Goal: Task Accomplishment & Management: Complete application form

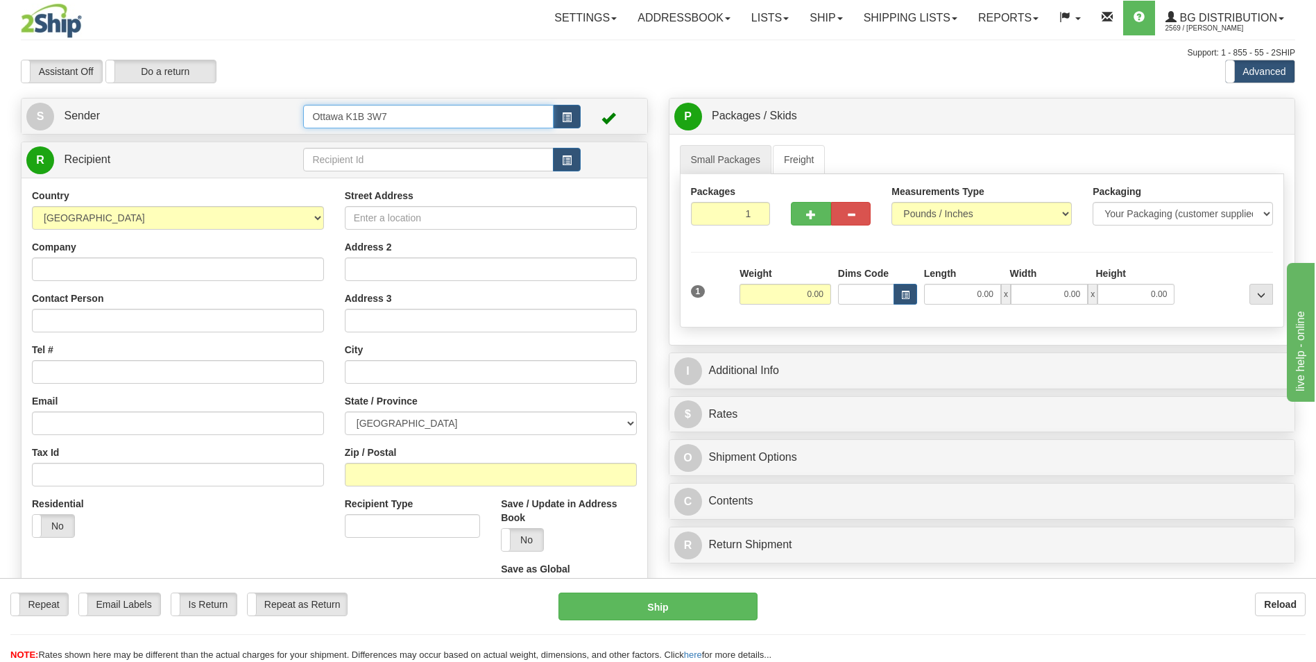
click at [427, 123] on input "Ottawa K1B 3W7" at bounding box center [428, 117] width 250 height 24
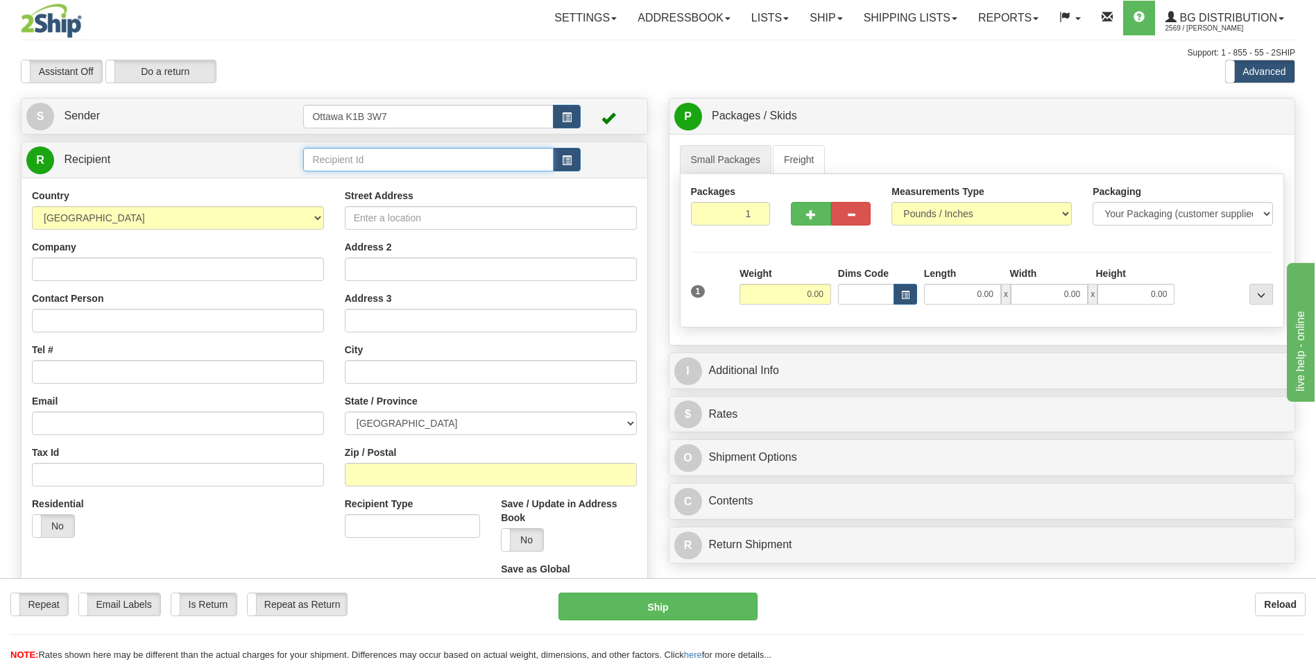
click at [429, 163] on input "text" at bounding box center [428, 160] width 250 height 24
click at [415, 186] on div "60160" at bounding box center [425, 180] width 237 height 15
type input "60160"
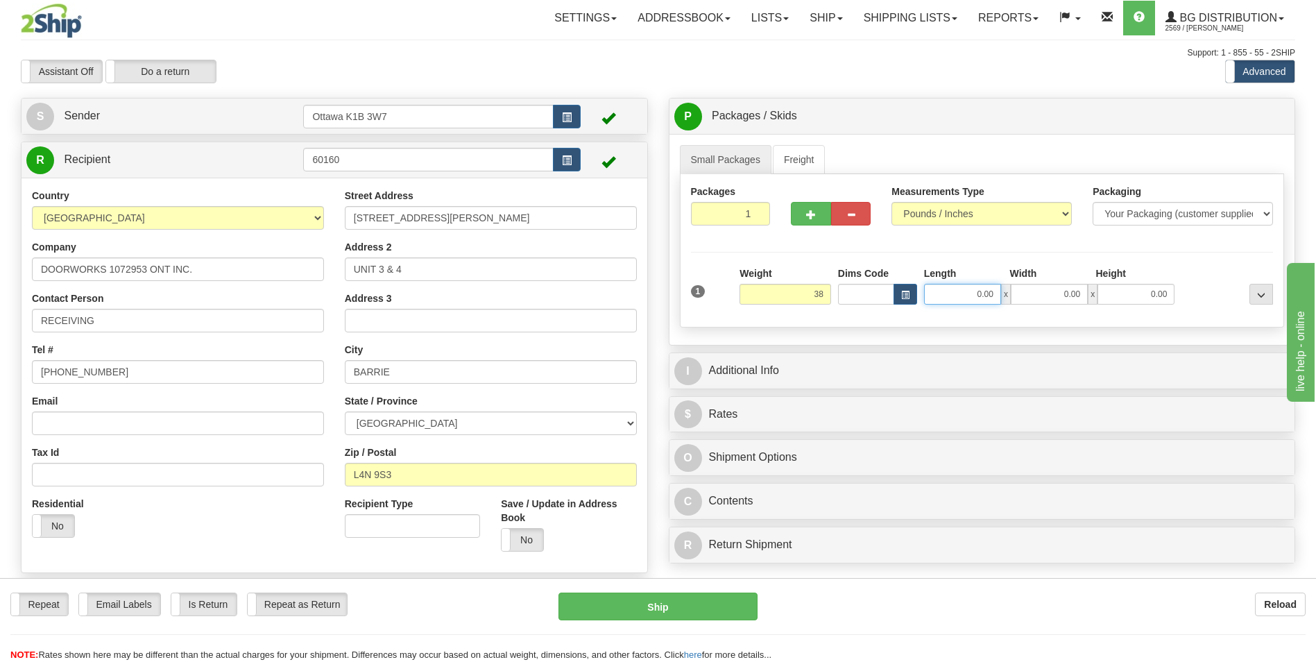
type input "38.00"
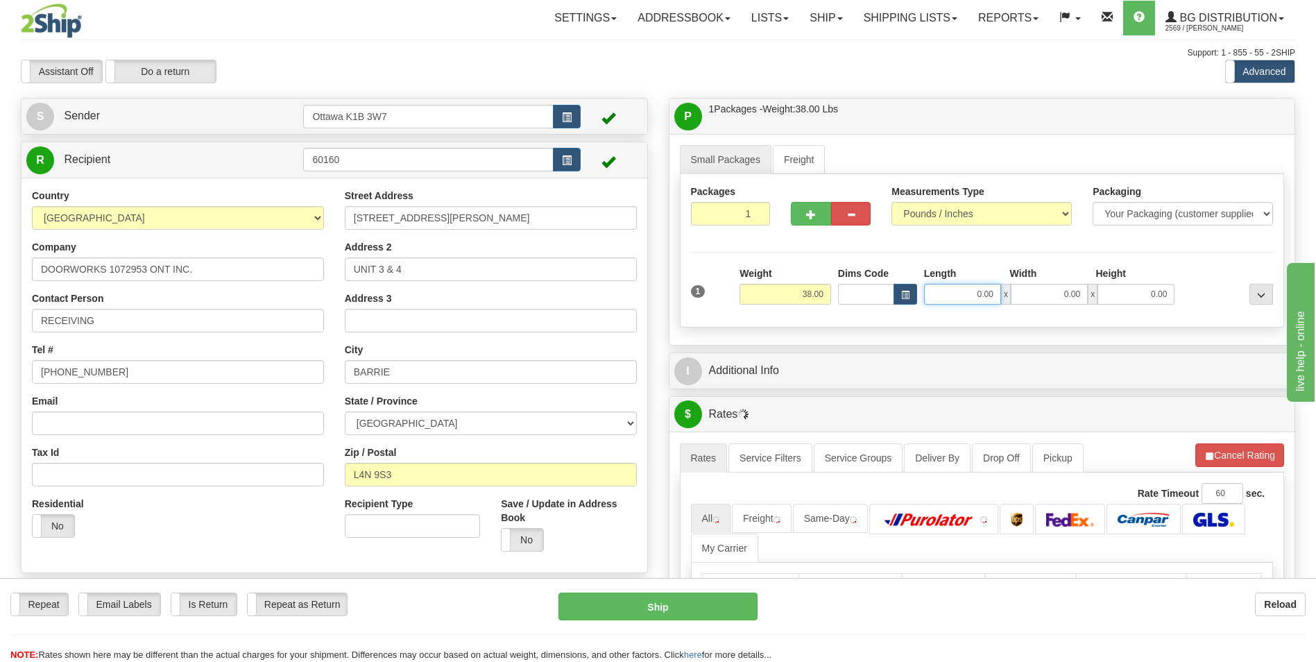
click at [976, 291] on input "0.00" at bounding box center [962, 294] width 77 height 21
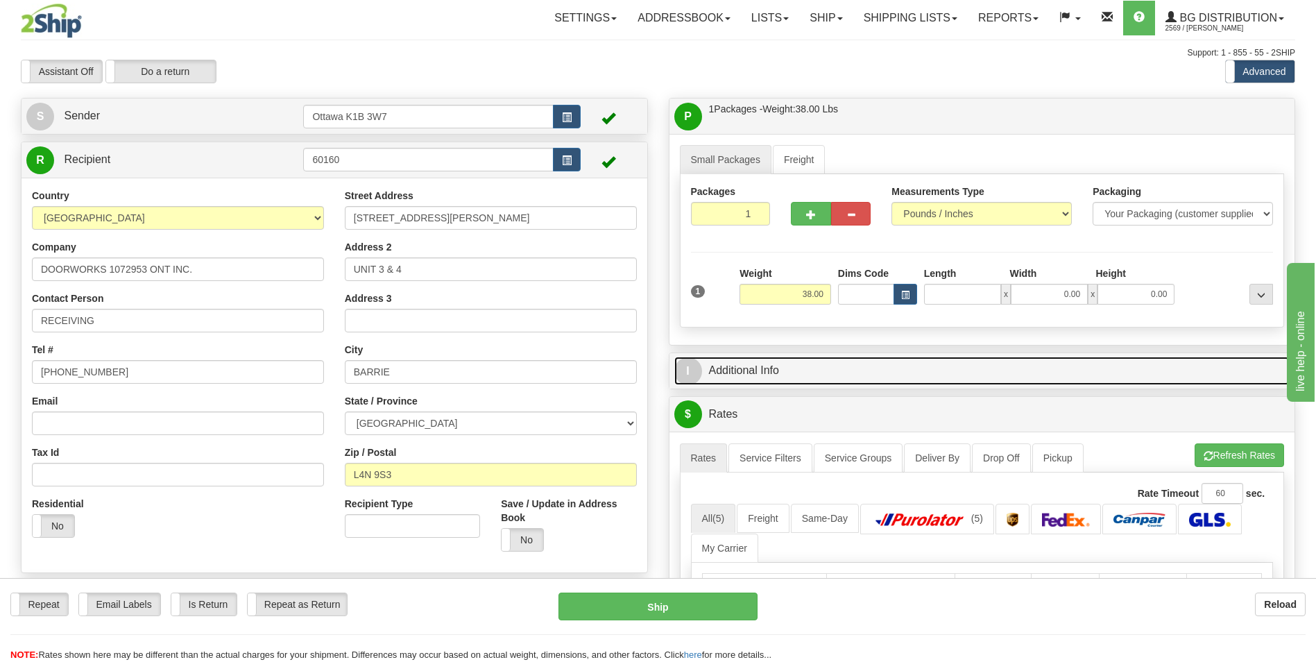
type input "0.00"
click at [769, 377] on link "I Additional Info" at bounding box center [982, 371] width 616 height 28
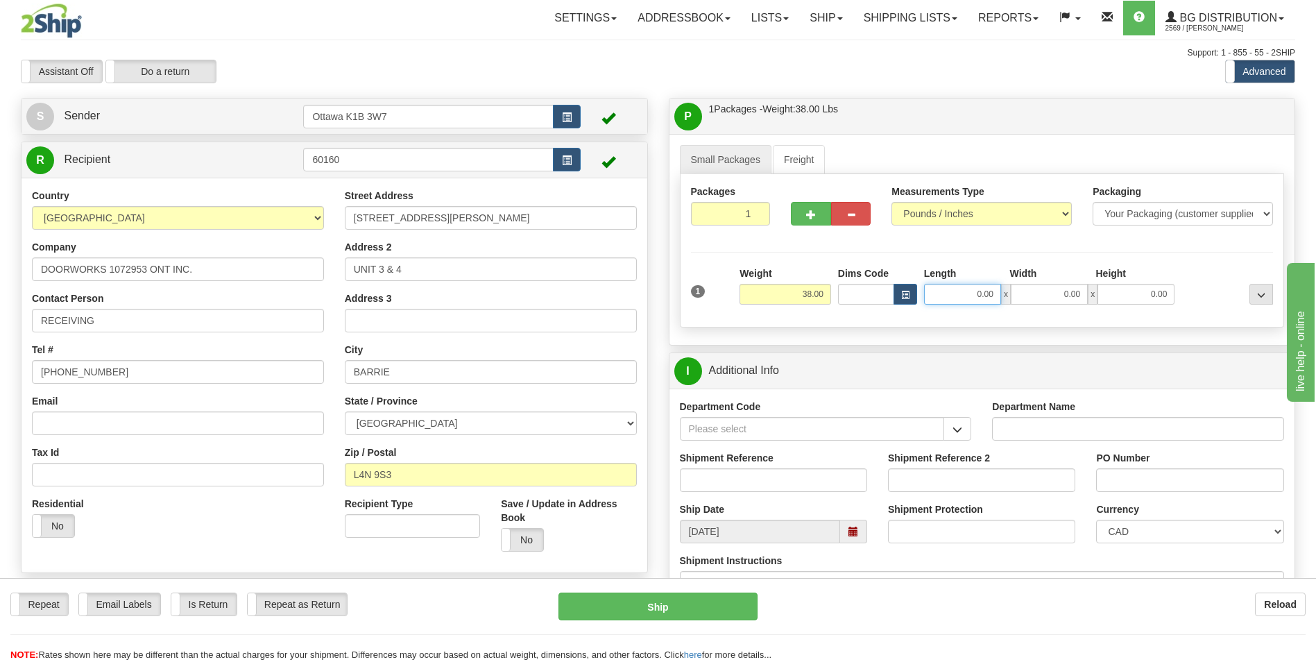
click at [957, 292] on input "0.00" at bounding box center [962, 294] width 77 height 21
type input "93.00"
click at [1058, 299] on input "0.00" at bounding box center [1049, 294] width 77 height 21
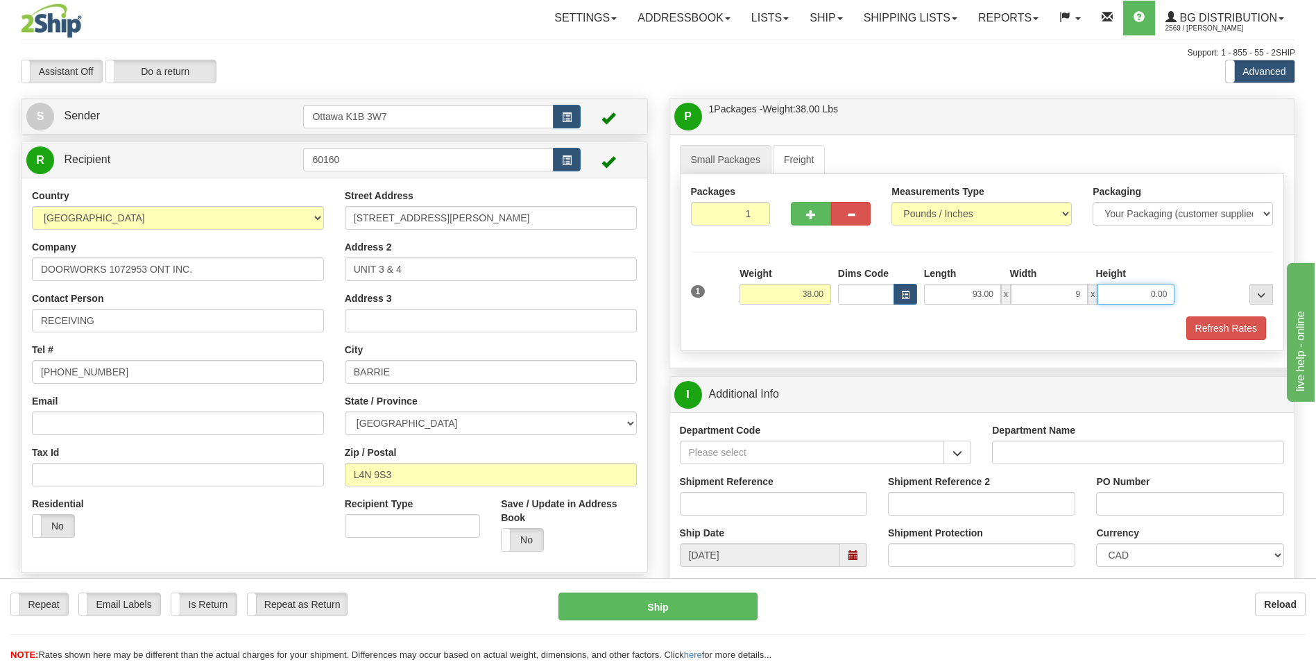
type input "9.00"
type input "5.00"
click at [797, 334] on div "Refresh Rates" at bounding box center [982, 328] width 590 height 24
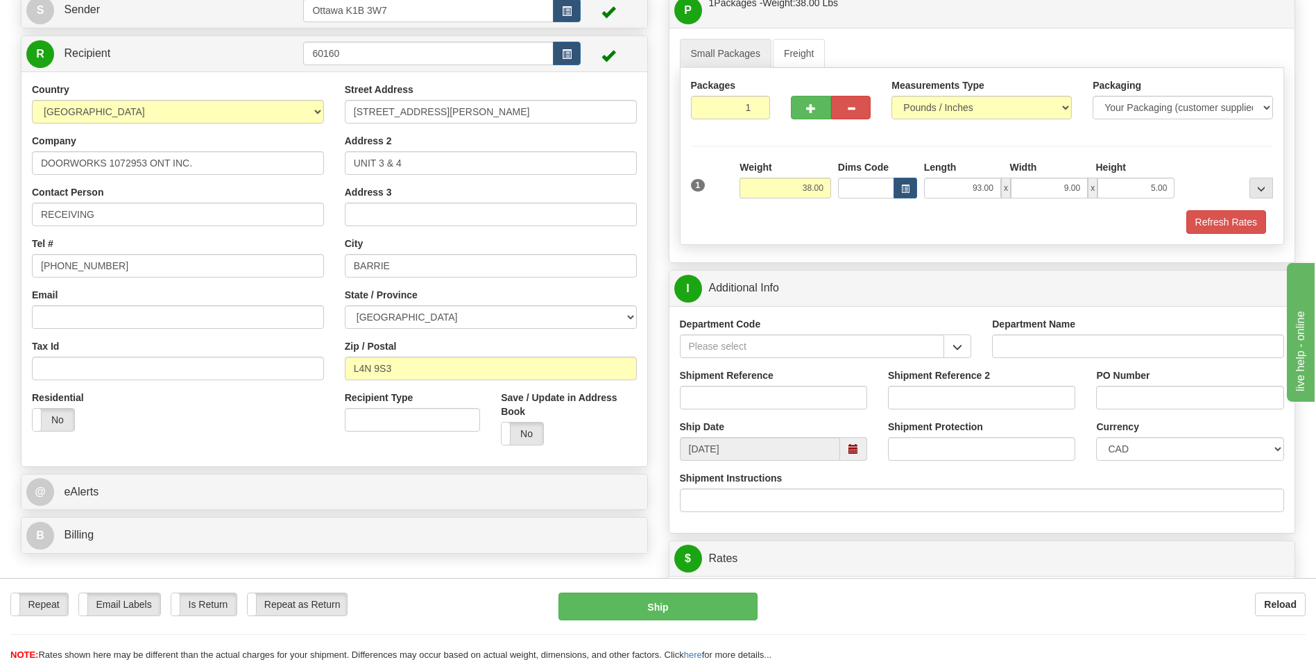
scroll to position [139, 0]
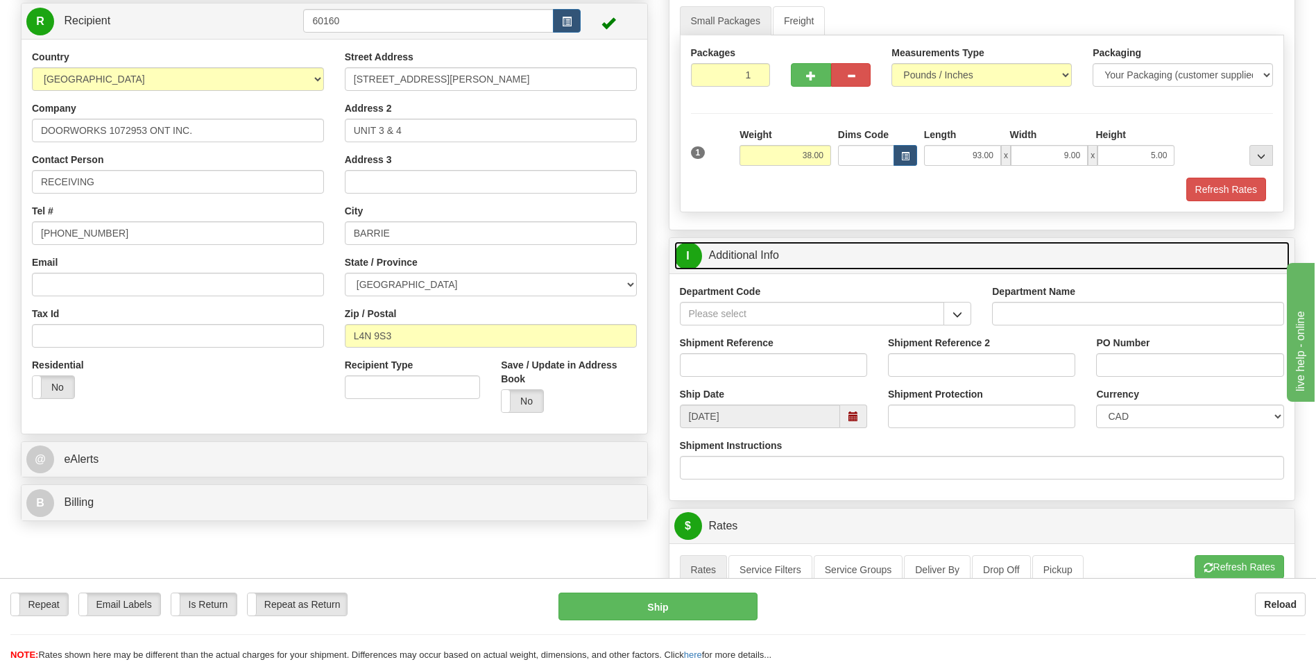
click at [766, 249] on link "I Additional Info" at bounding box center [982, 255] width 616 height 28
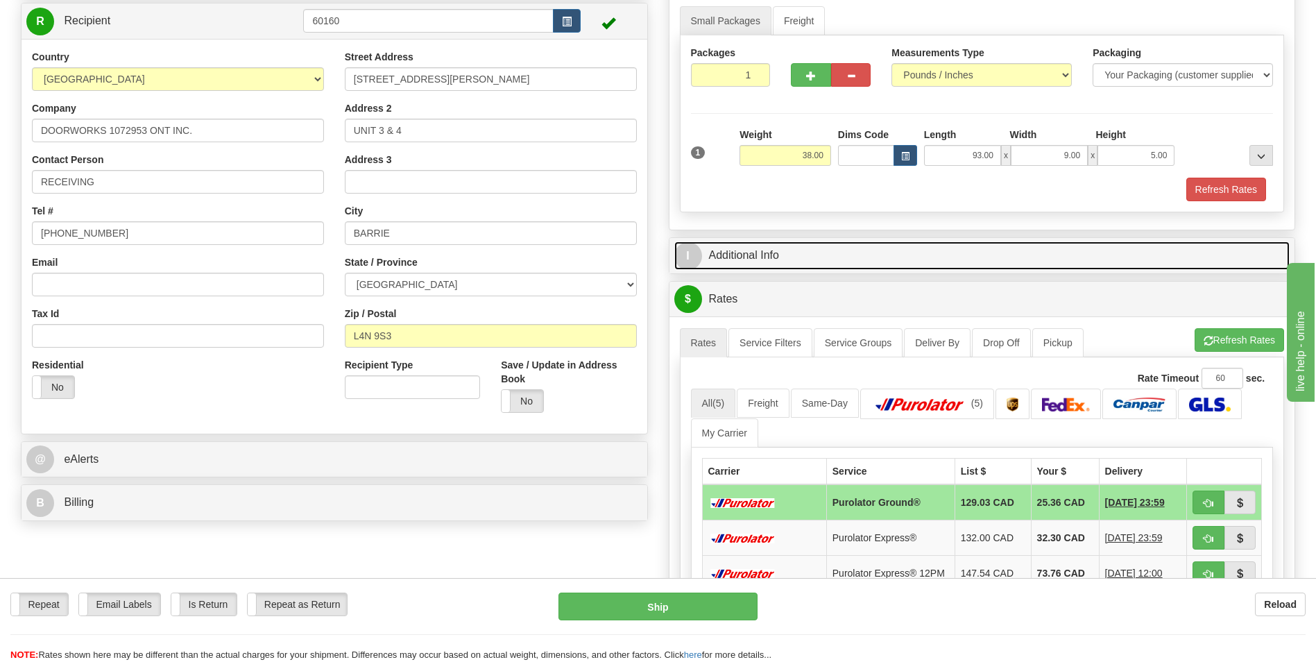
click at [756, 251] on link "I Additional Info" at bounding box center [982, 255] width 616 height 28
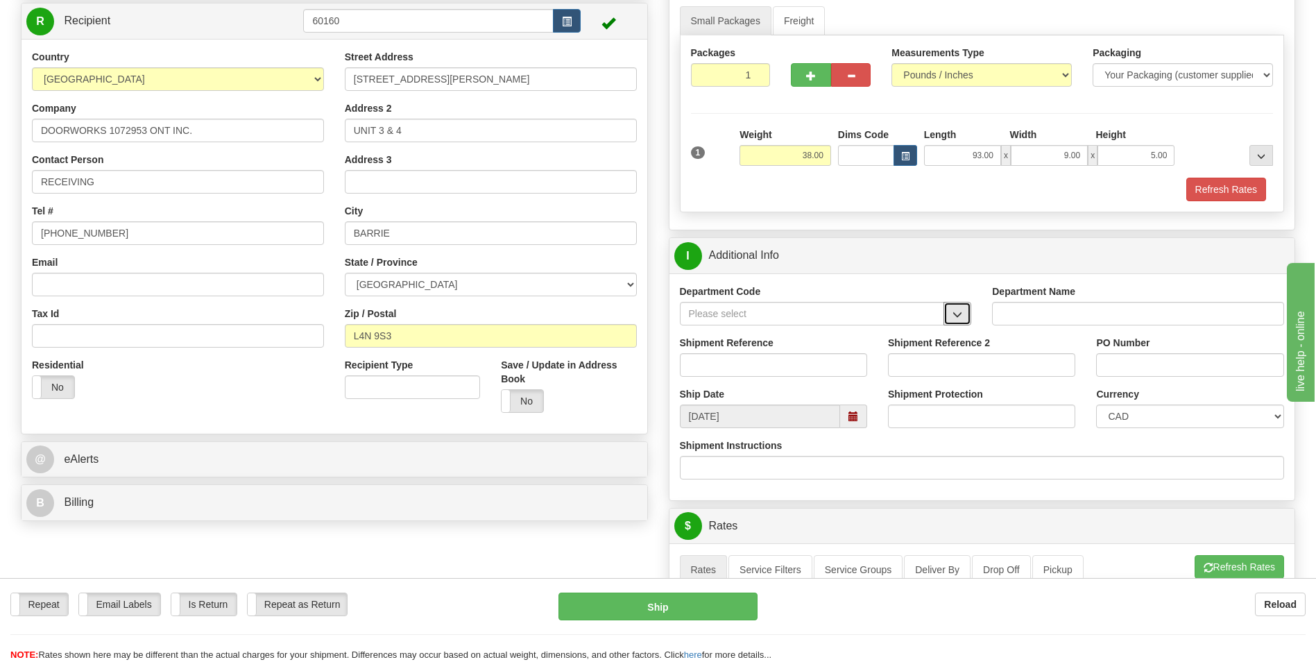
drag, startPoint x: 964, startPoint y: 315, endPoint x: 905, endPoint y: 316, distance: 59.7
click at [965, 316] on button "button" at bounding box center [957, 314] width 28 height 24
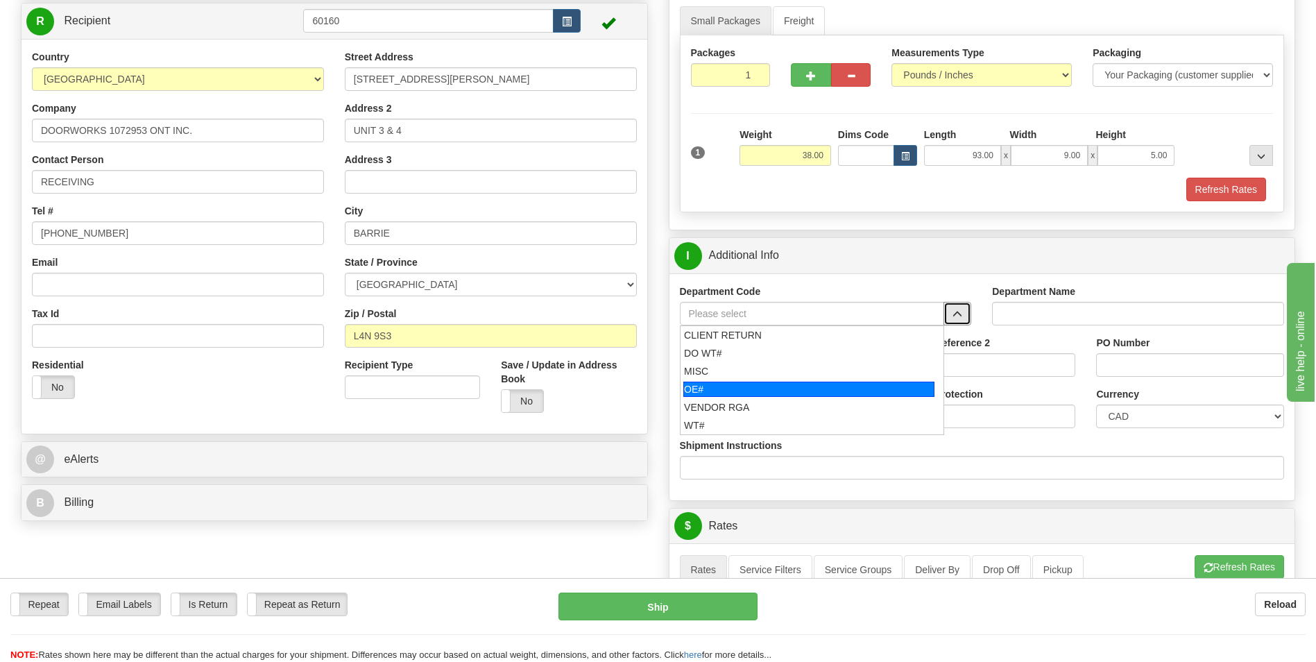
click at [787, 395] on div "OE#" at bounding box center [808, 389] width 251 height 15
type input "OE#"
type input "ORDERS"
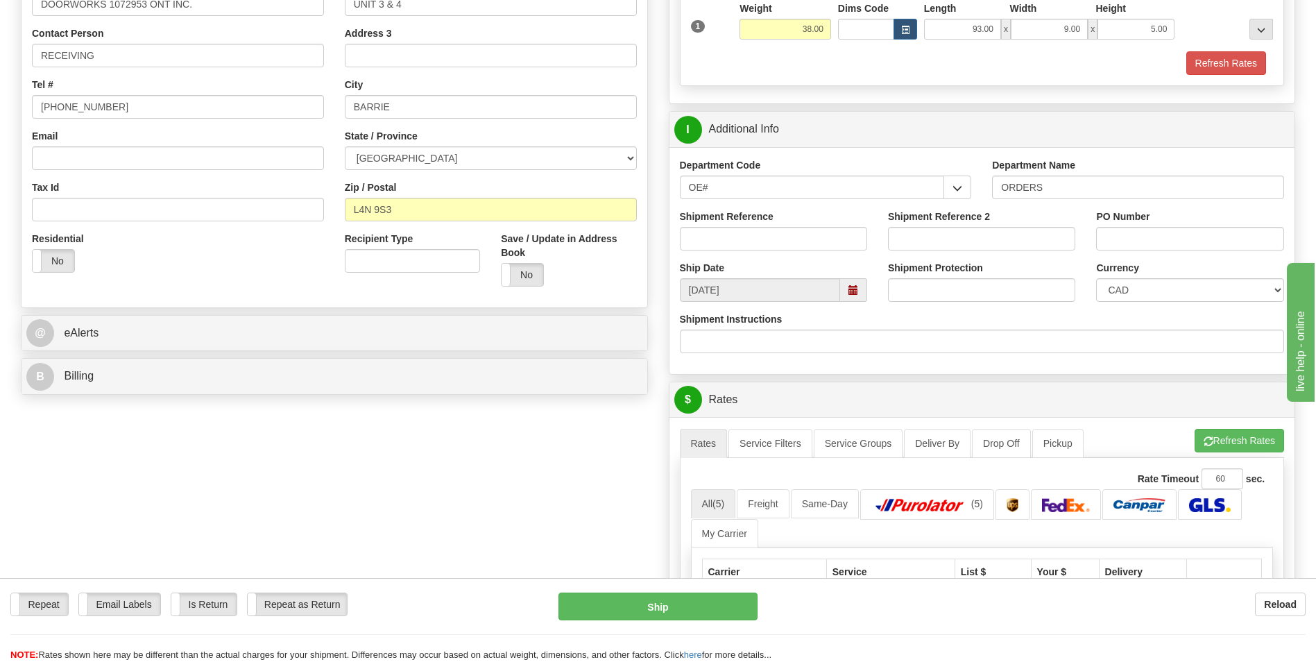
scroll to position [277, 0]
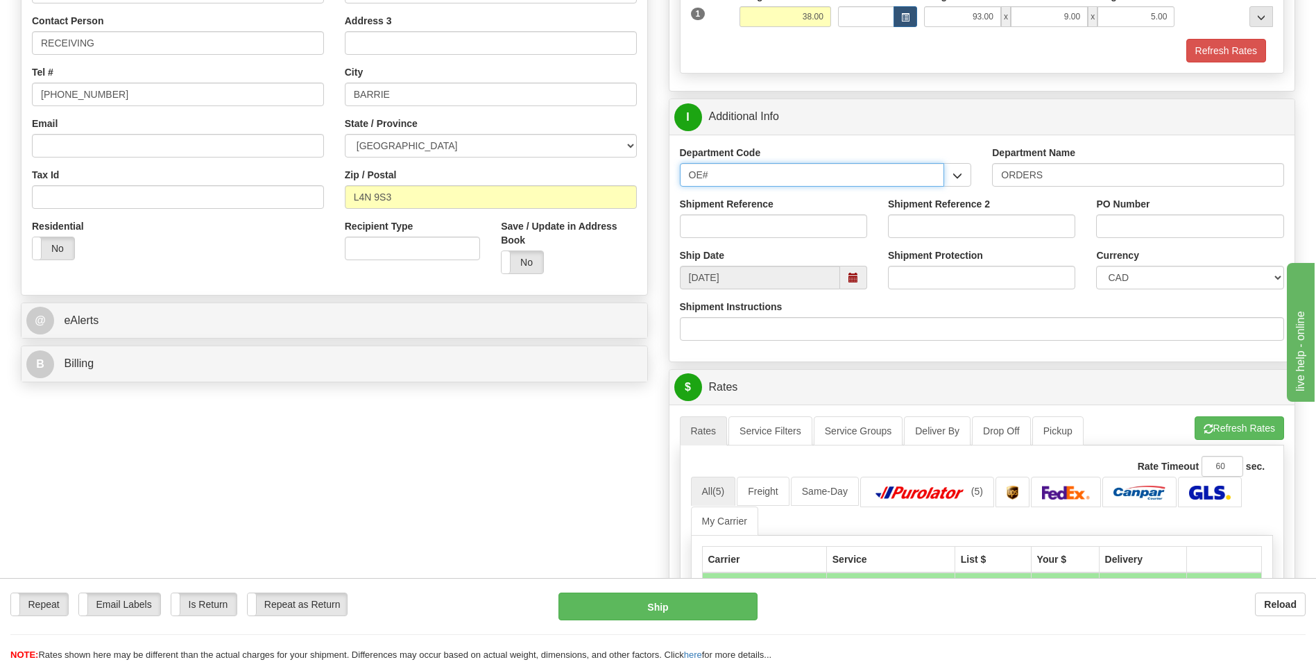
click at [923, 170] on input "OE#" at bounding box center [812, 175] width 265 height 24
drag, startPoint x: 875, startPoint y: 180, endPoint x: 673, endPoint y: 164, distance: 202.5
click at [673, 164] on div "Department Code OE# CLIENT RETURN DO WT# MISC OE# VENDOR RGA WT#" at bounding box center [825, 171] width 313 height 51
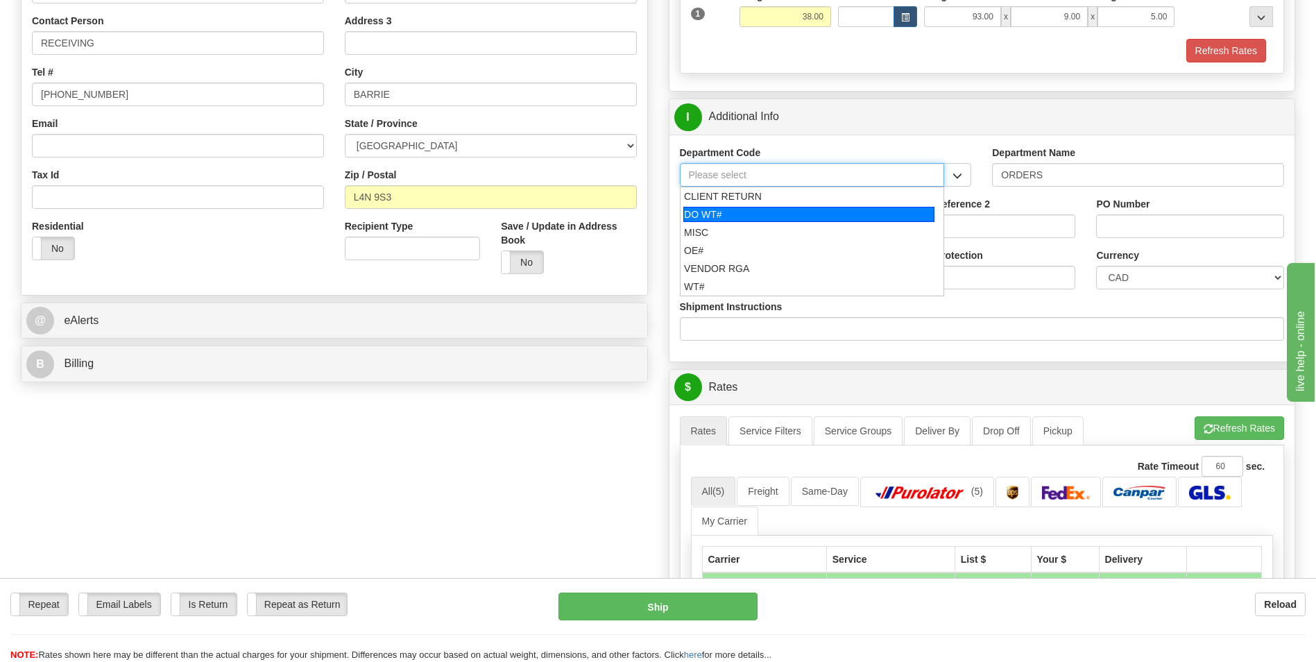
click at [722, 217] on div "DO WT#" at bounding box center [808, 214] width 251 height 15
type input "DO WT#"
type input "DIRECT ORDERS"
type input "DO WT#"
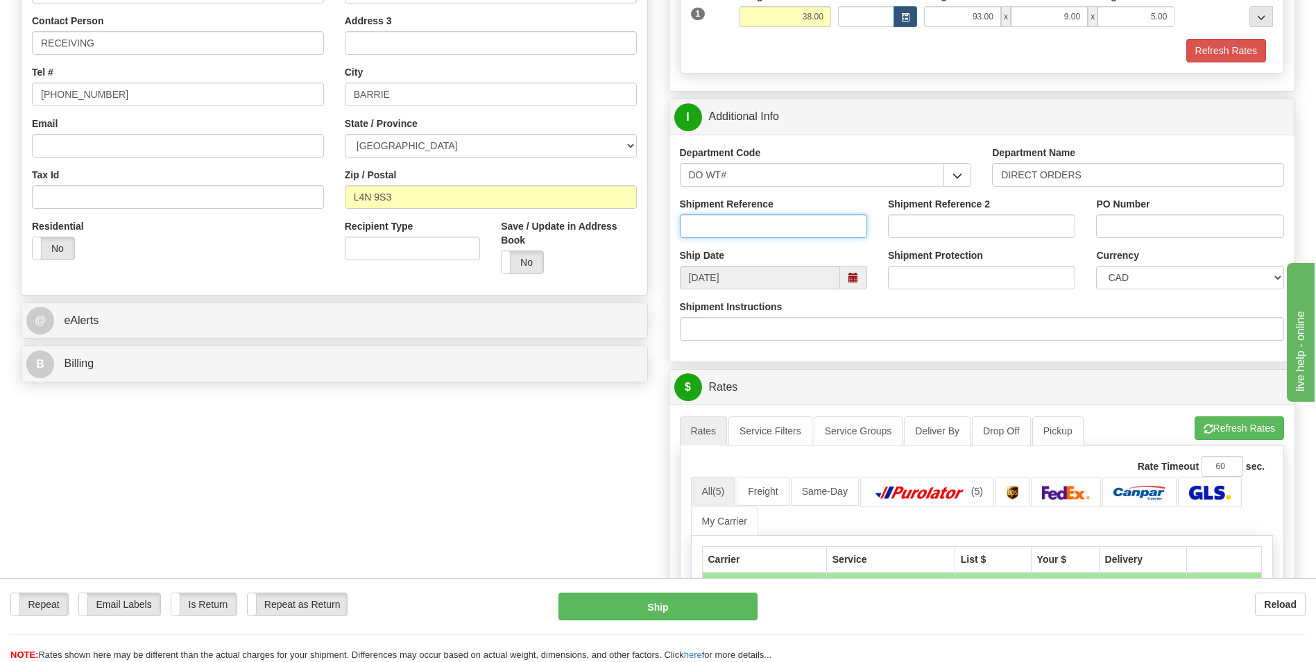
click at [733, 226] on input "Shipment Reference" at bounding box center [773, 226] width 187 height 24
type input "165503-00"
click at [1173, 229] on input "PO Number" at bounding box center [1189, 226] width 187 height 24
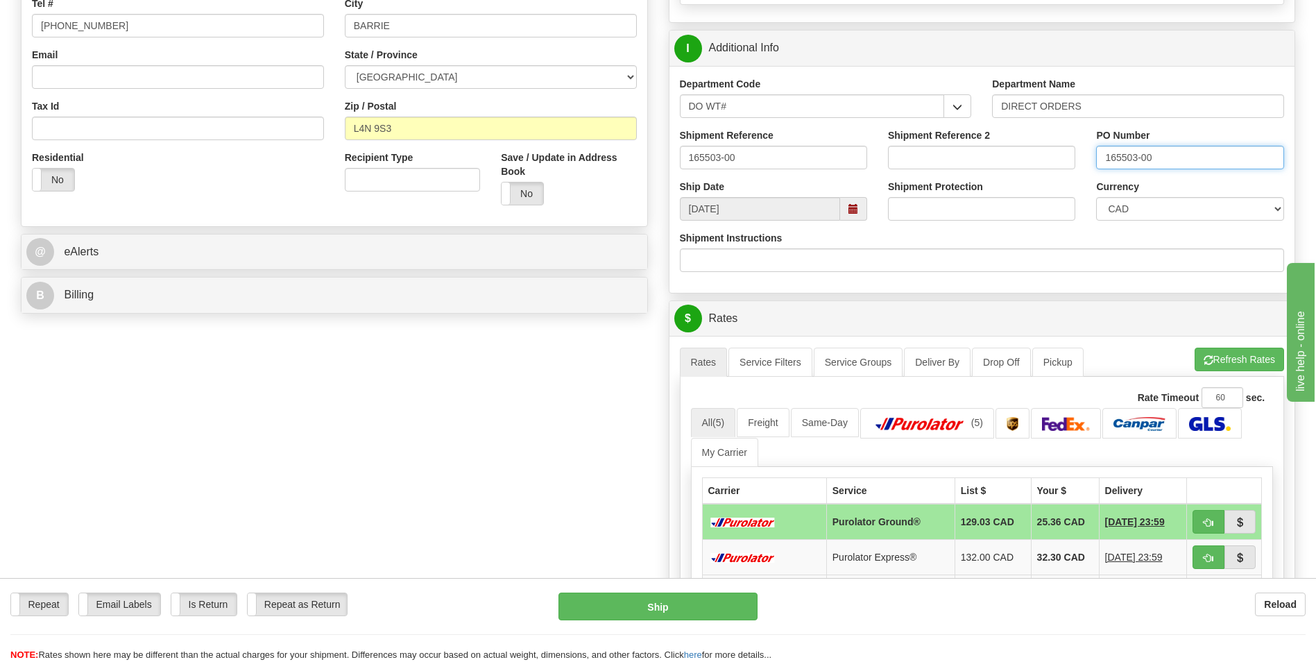
scroll to position [555, 0]
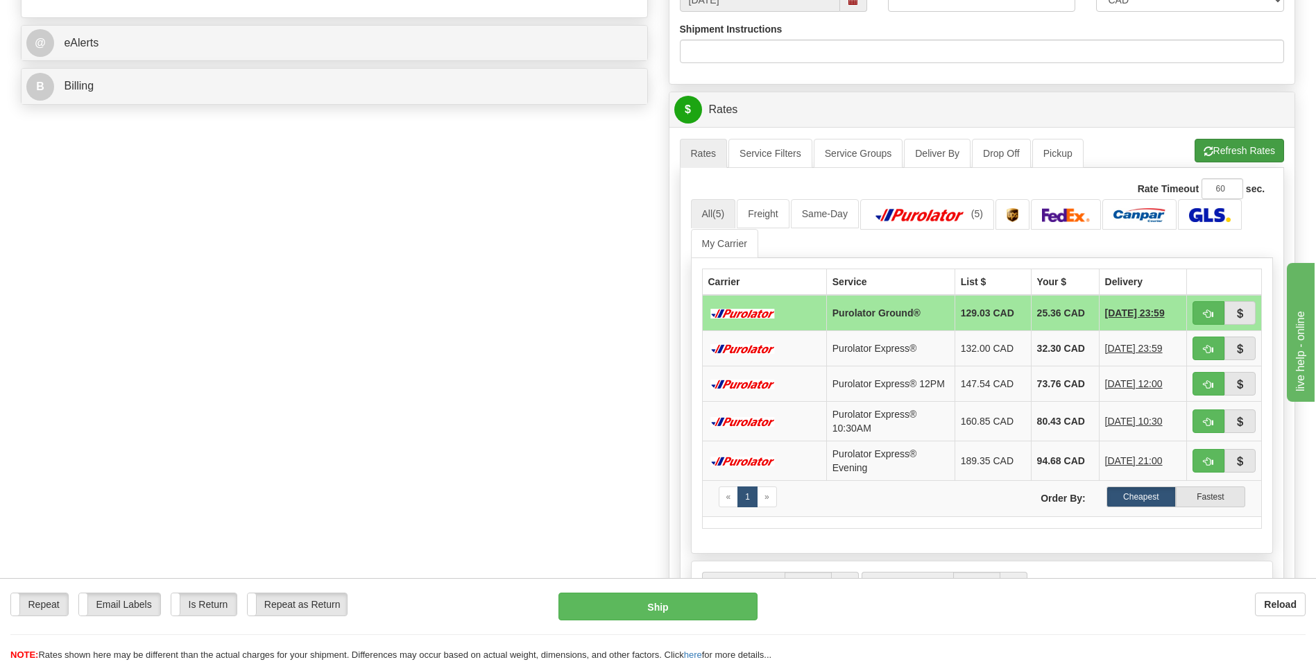
type input "165503-00"
click at [1258, 155] on button "Refresh Rates" at bounding box center [1239, 151] width 89 height 24
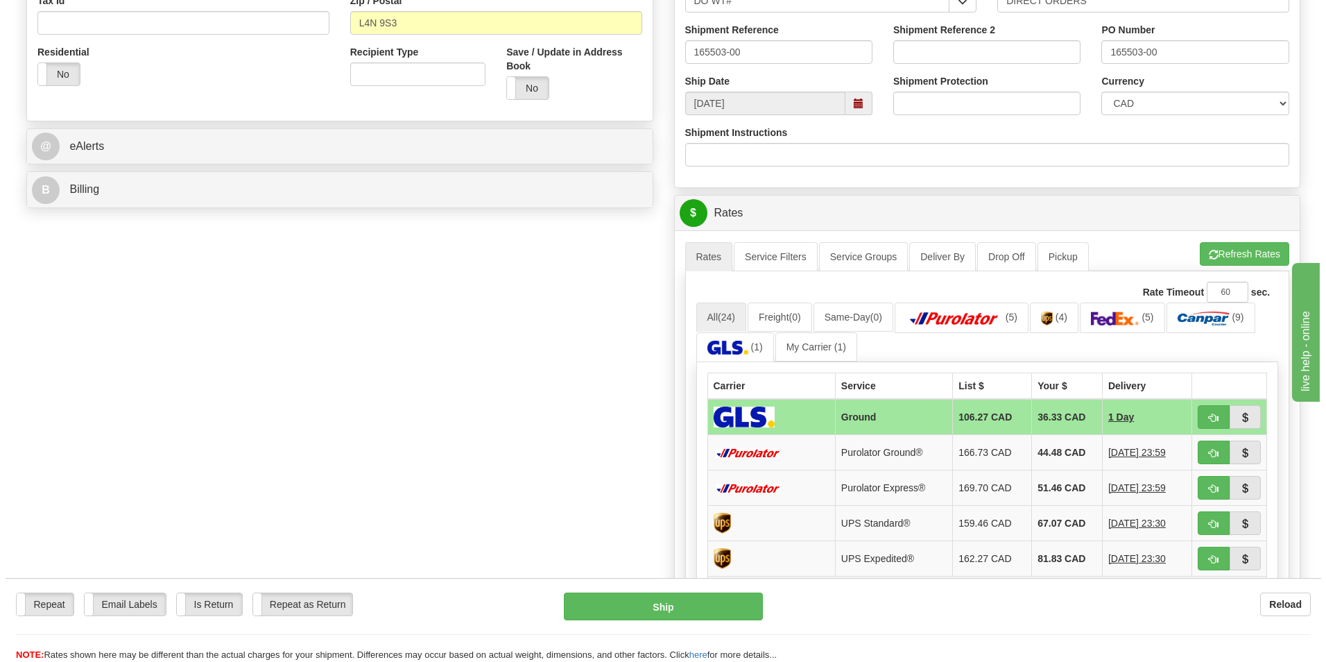
scroll to position [486, 0]
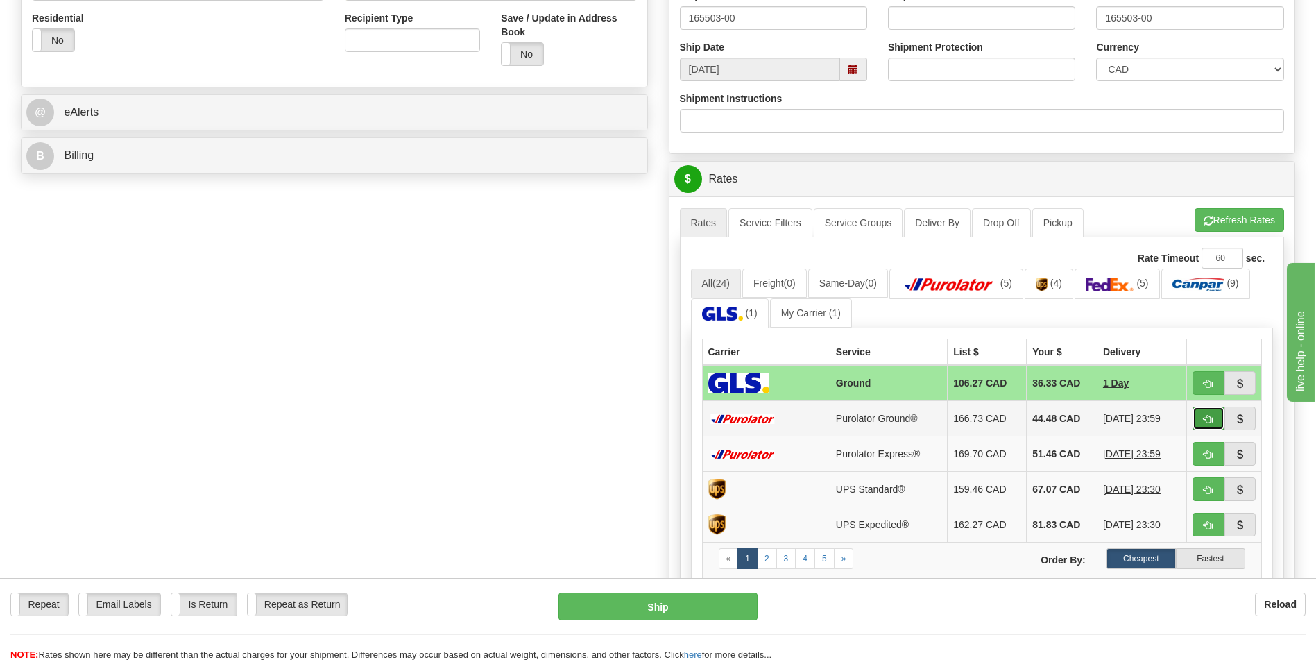
click at [1213, 421] on button "button" at bounding box center [1209, 419] width 32 height 24
type input "260"
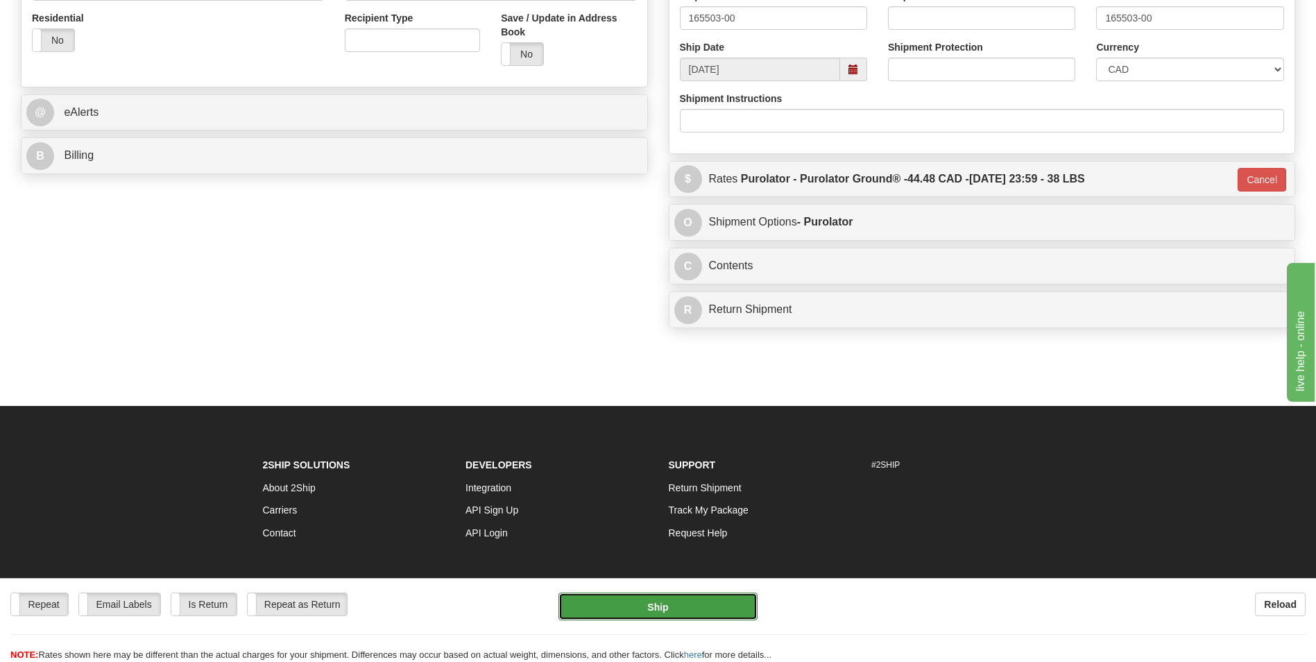
click at [694, 603] on button "Ship" at bounding box center [657, 606] width 198 height 28
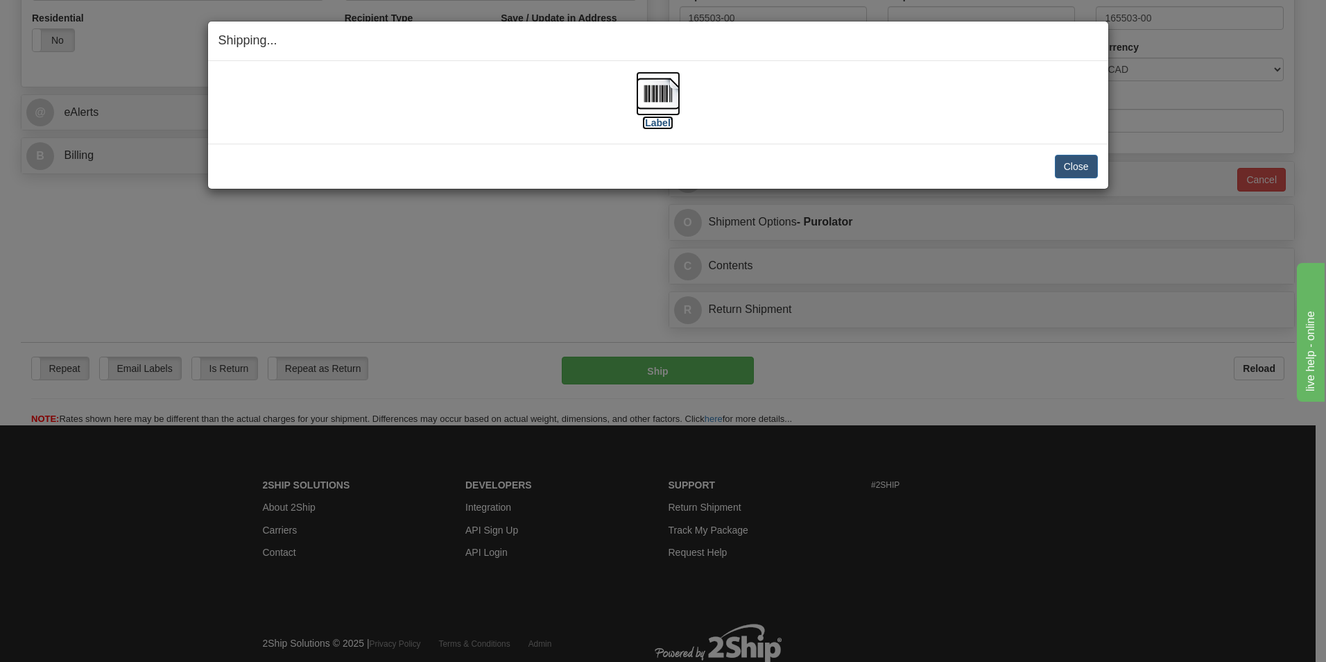
click at [663, 124] on label "[Label]" at bounding box center [658, 123] width 32 height 14
click at [1067, 172] on button "Close" at bounding box center [1076, 167] width 43 height 24
